Goal: Task Accomplishment & Management: Manage account settings

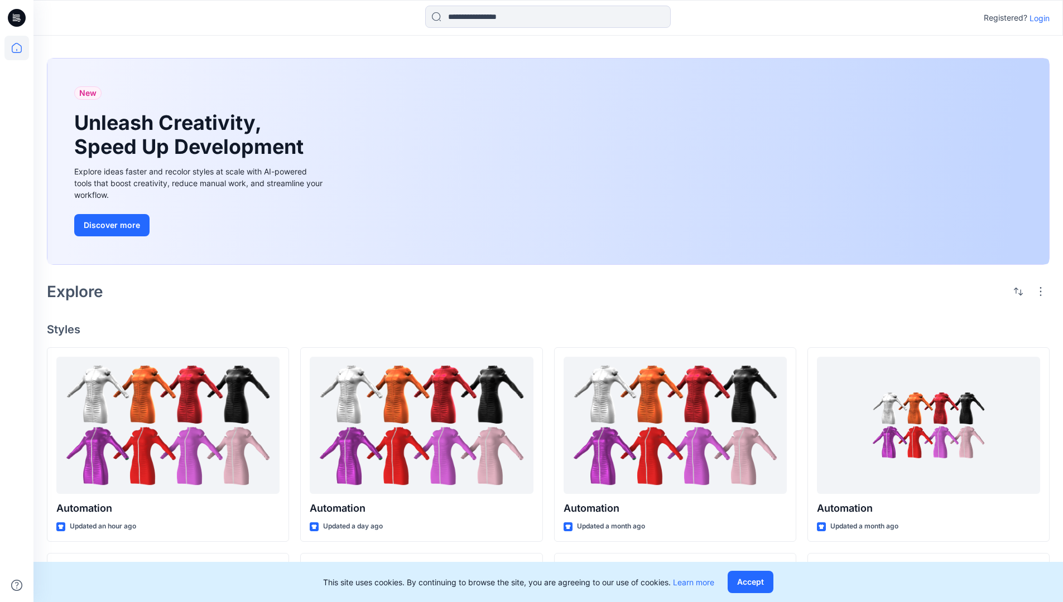
click at [1036, 18] on p "Login" at bounding box center [1039, 18] width 20 height 12
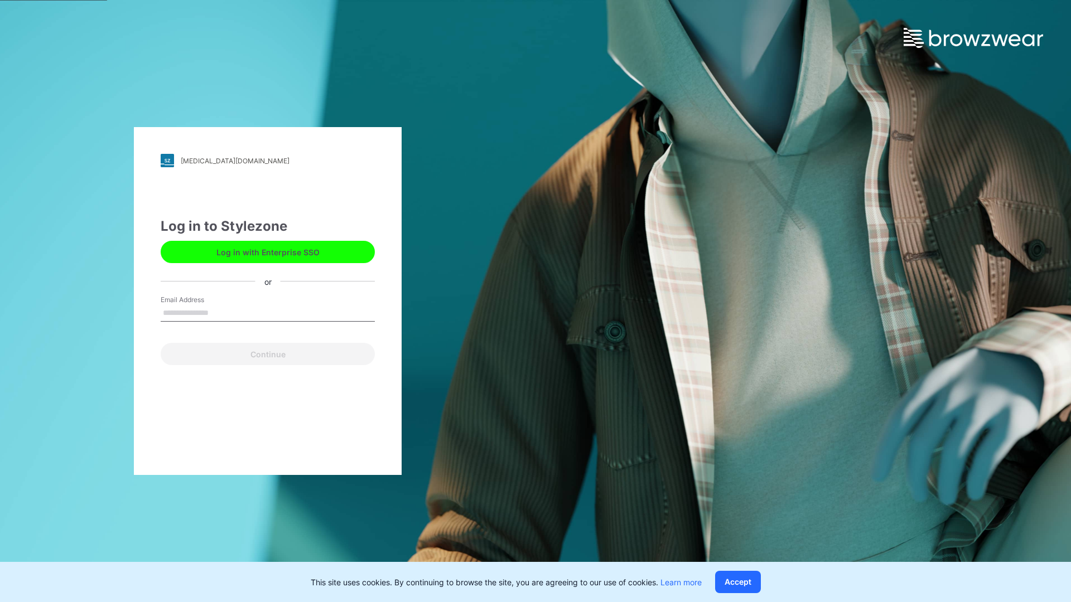
click at [220, 312] on input "Email Address" at bounding box center [268, 313] width 214 height 17
type input "**********"
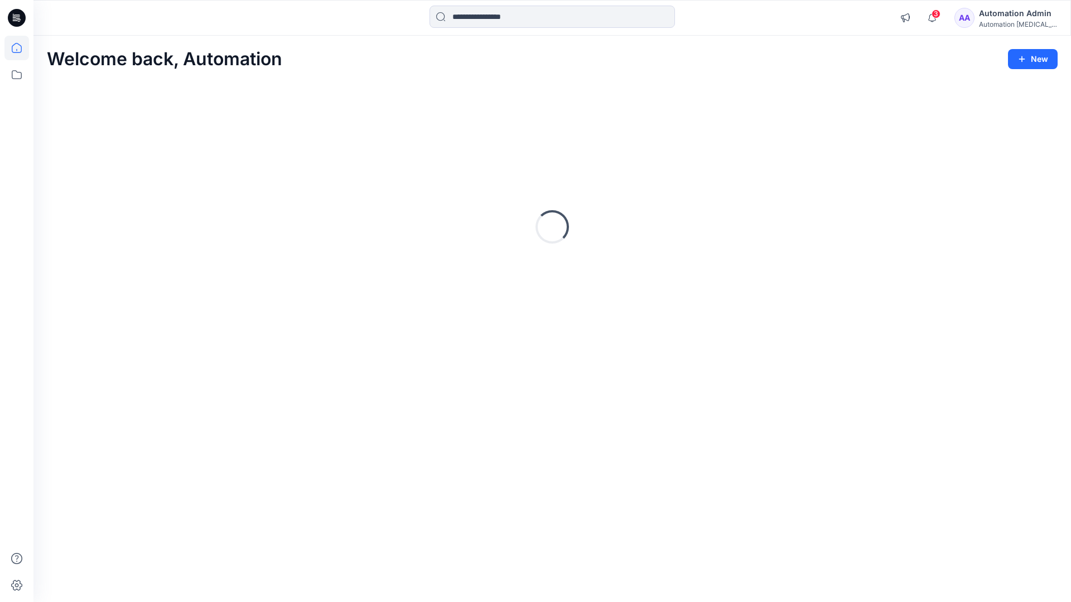
click at [21, 48] on icon at bounding box center [17, 48] width 10 height 10
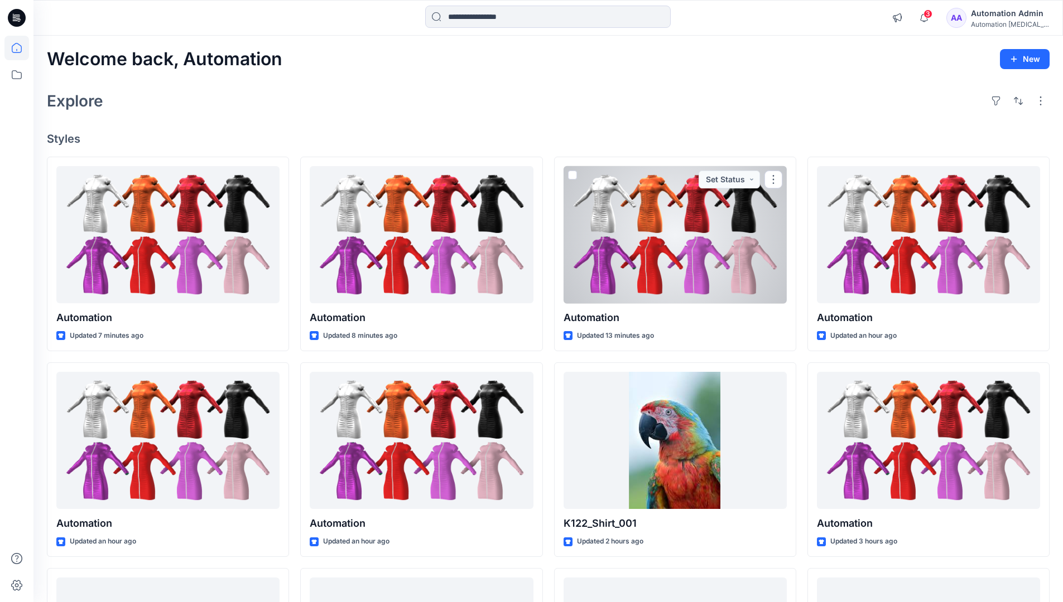
click at [1002, 19] on div "Automation Admin" at bounding box center [1009, 13] width 78 height 13
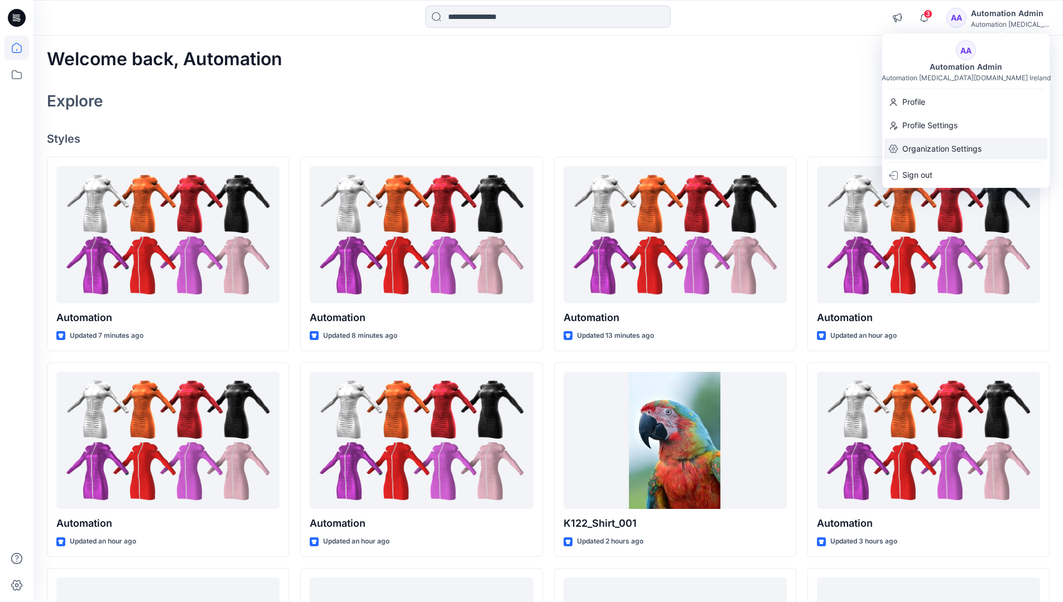
click at [983, 146] on div "Organization Settings" at bounding box center [965, 148] width 163 height 21
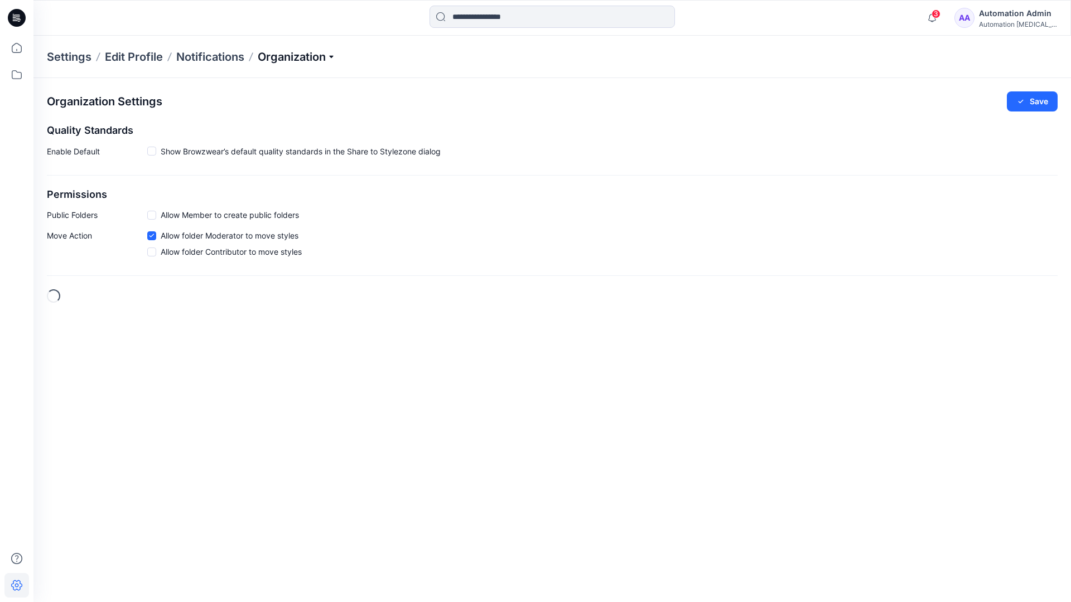
click at [326, 60] on p "Organization" at bounding box center [297, 57] width 78 height 16
click at [253, 192] on link "User Roles" at bounding box center [298, 194] width 163 height 22
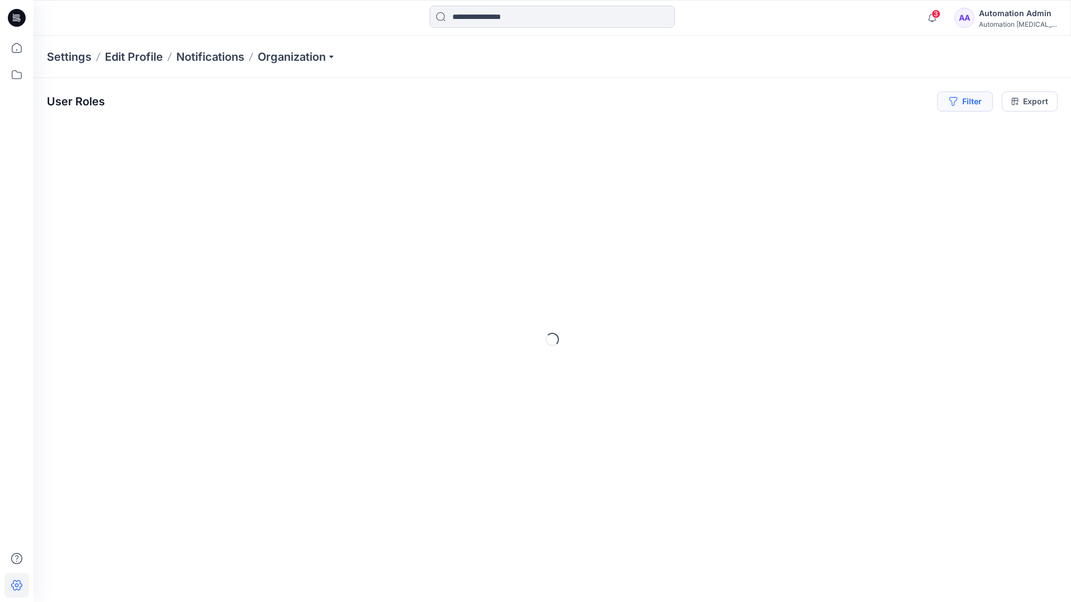
click at [973, 105] on button "Filter" at bounding box center [965, 101] width 56 height 20
click at [824, 130] on div at bounding box center [795, 131] width 115 height 14
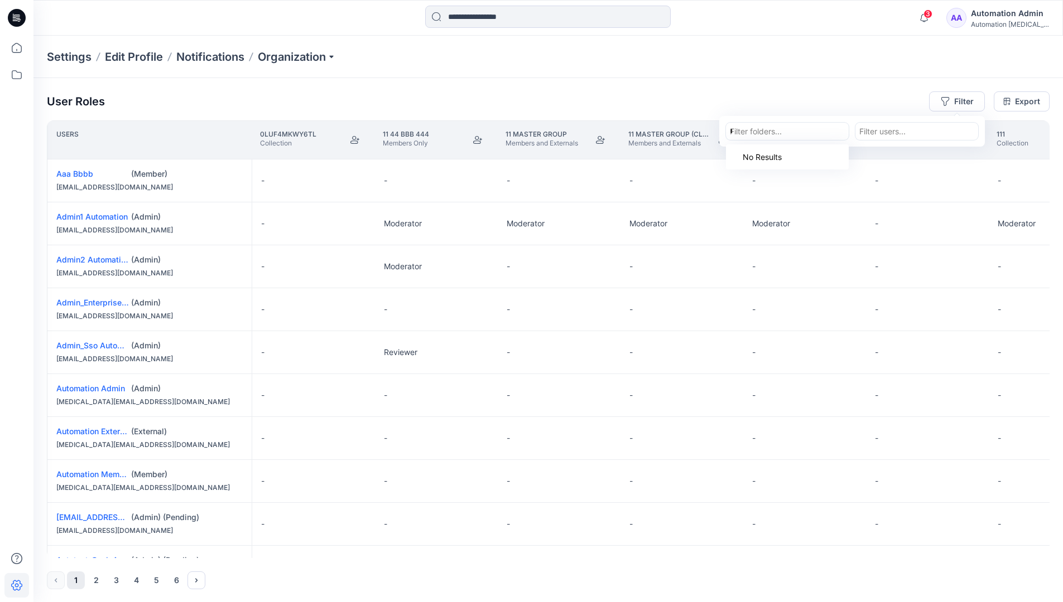
type input "**********"
click at [799, 151] on div "Automation testim.io" at bounding box center [786, 163] width 109 height 25
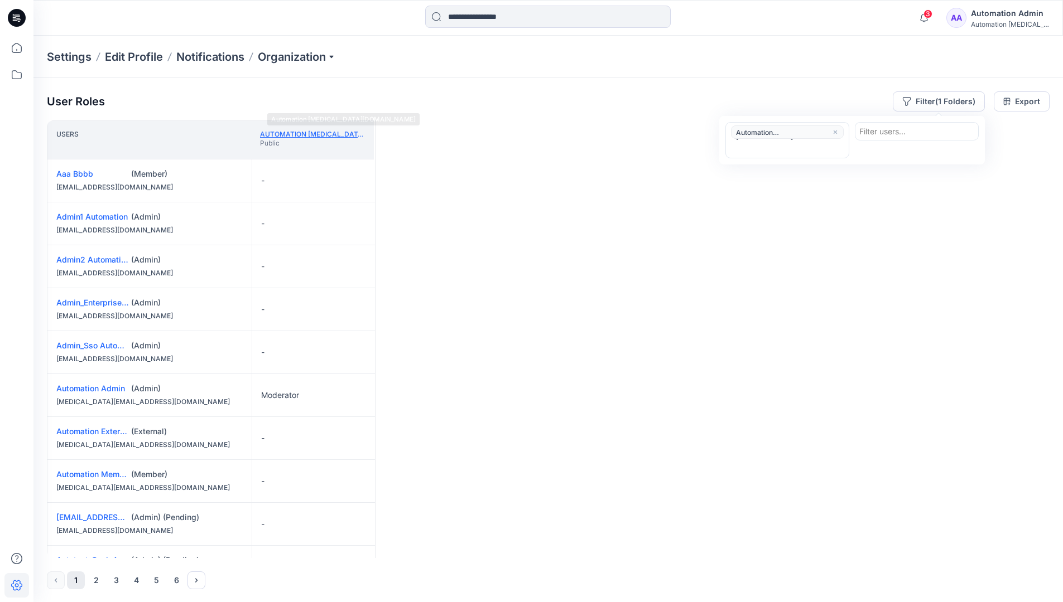
click at [332, 133] on link "Automation testim.io" at bounding box center [340, 134] width 161 height 8
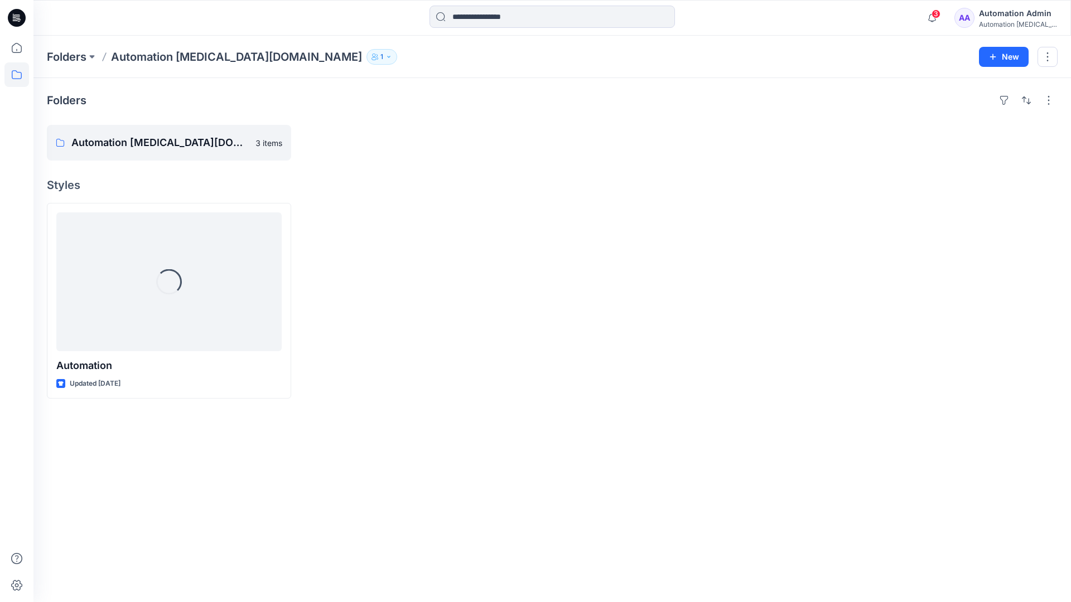
click at [998, 20] on div "Automation testim..." at bounding box center [1018, 24] width 78 height 8
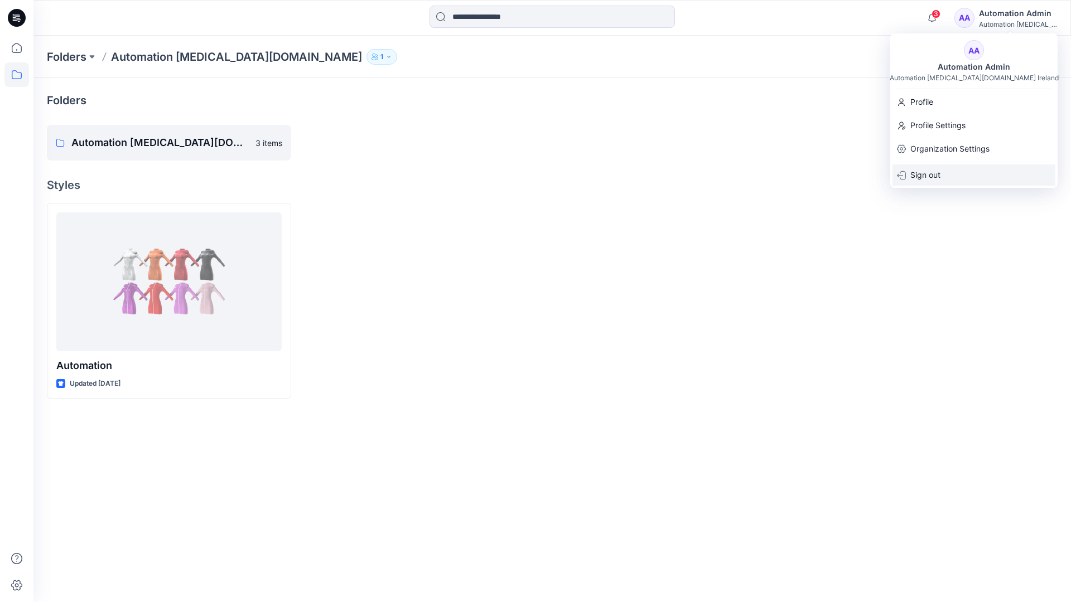
click at [956, 173] on div "Sign out" at bounding box center [973, 175] width 163 height 21
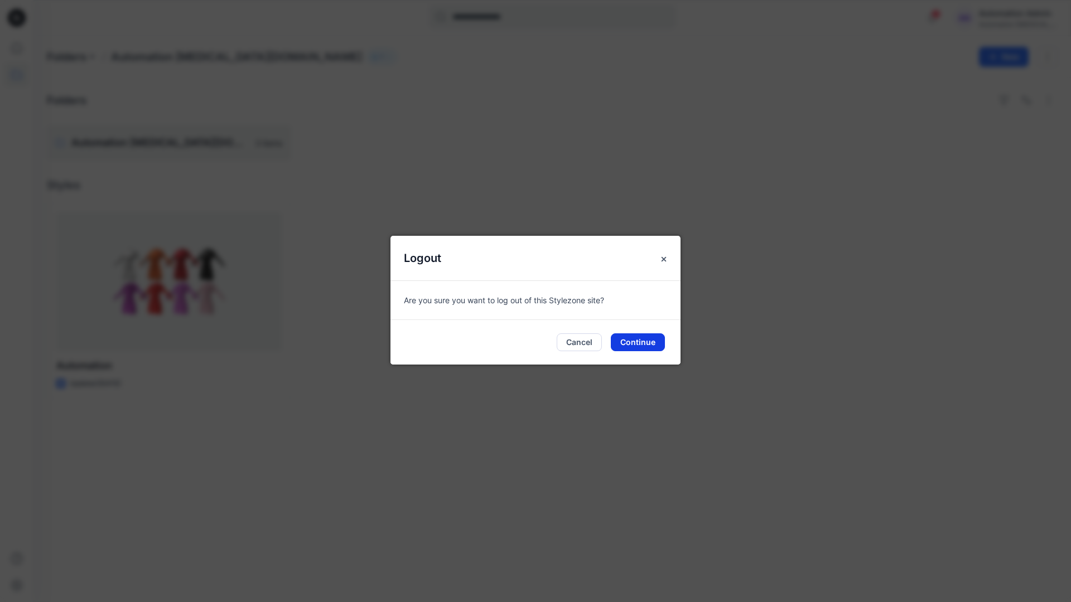
click at [664, 337] on button "Continue" at bounding box center [638, 343] width 54 height 18
